Goal: Task Accomplishment & Management: Manage account settings

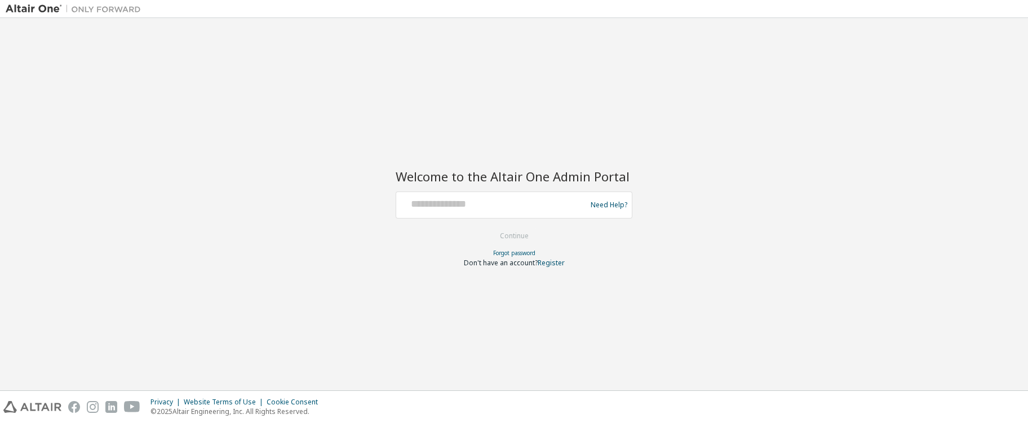
click at [507, 213] on div at bounding box center [493, 204] width 184 height 21
drag, startPoint x: 440, startPoint y: 201, endPoint x: 447, endPoint y: 201, distance: 7.3
click at [440, 201] on input "text" at bounding box center [493, 202] width 184 height 16
type input "**********"
click at [525, 243] on button "Continue" at bounding box center [514, 236] width 52 height 17
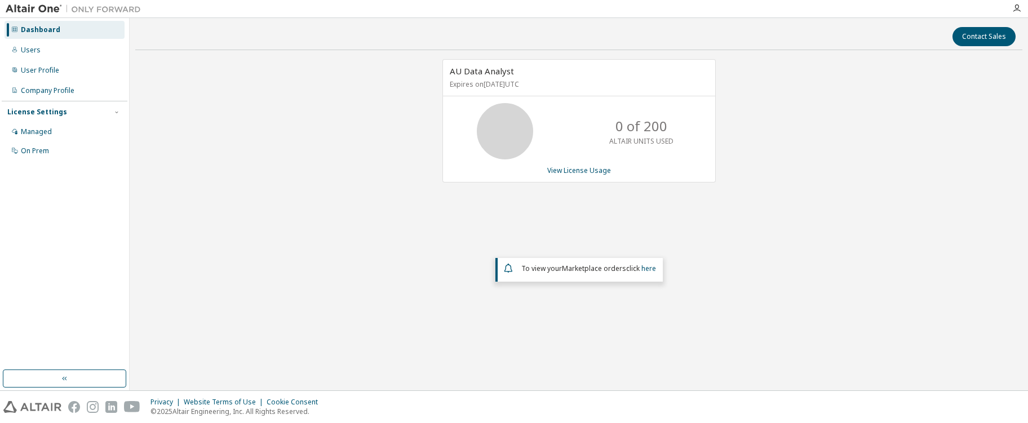
click at [28, 8] on img at bounding box center [76, 8] width 141 height 11
